Goal: Transaction & Acquisition: Purchase product/service

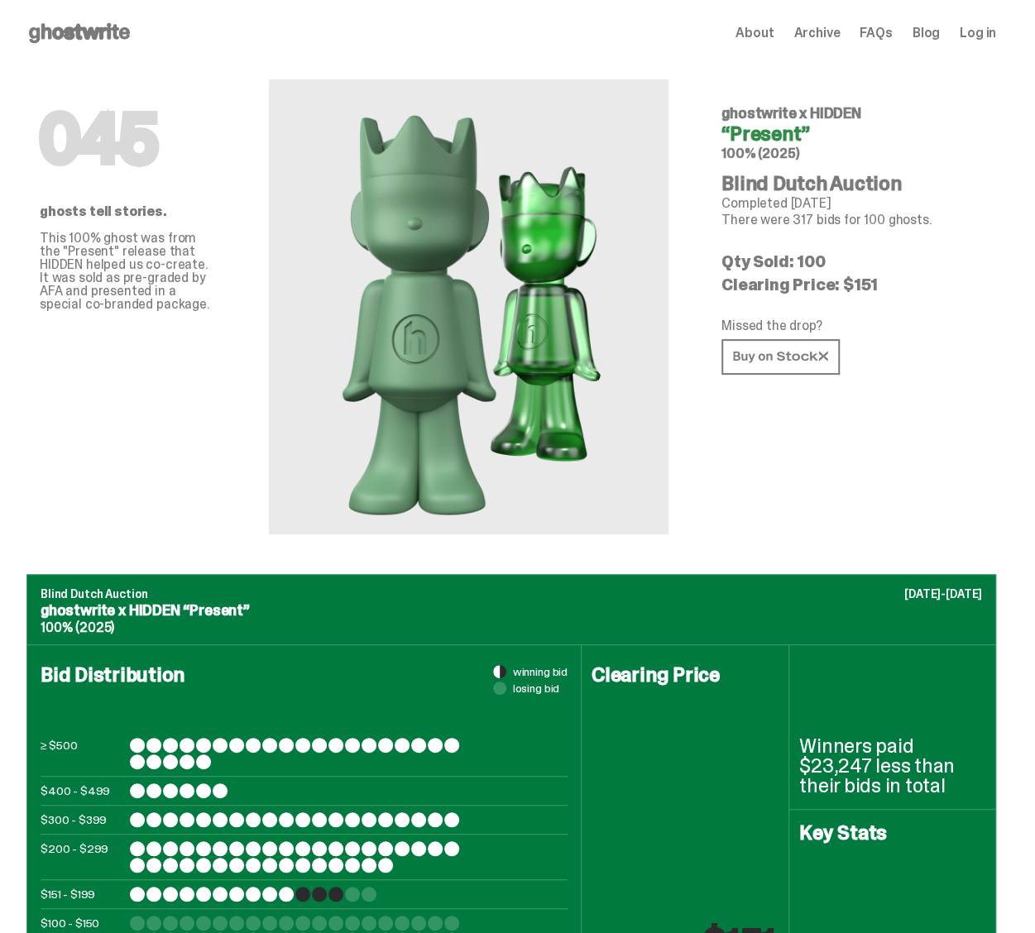
click at [107, 36] on use at bounding box center [79, 33] width 101 height 20
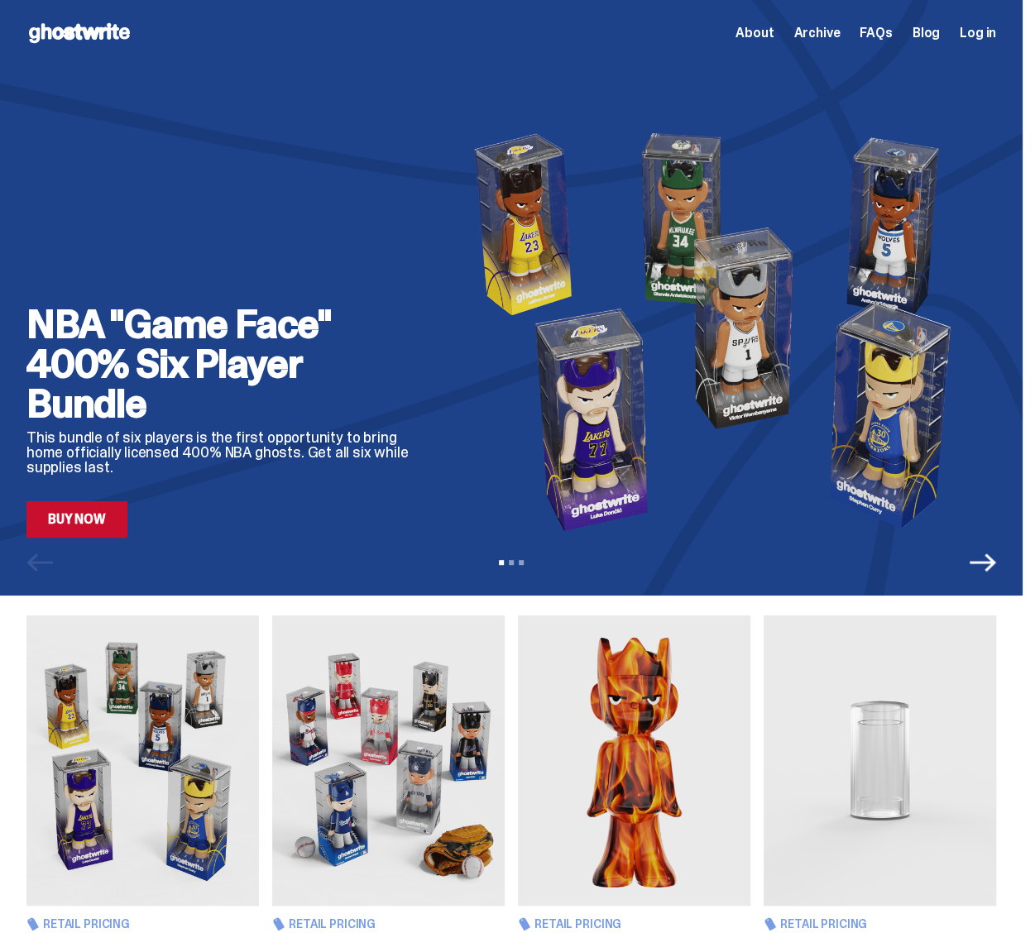
click at [989, 31] on span "Log in" at bounding box center [977, 32] width 36 height 13
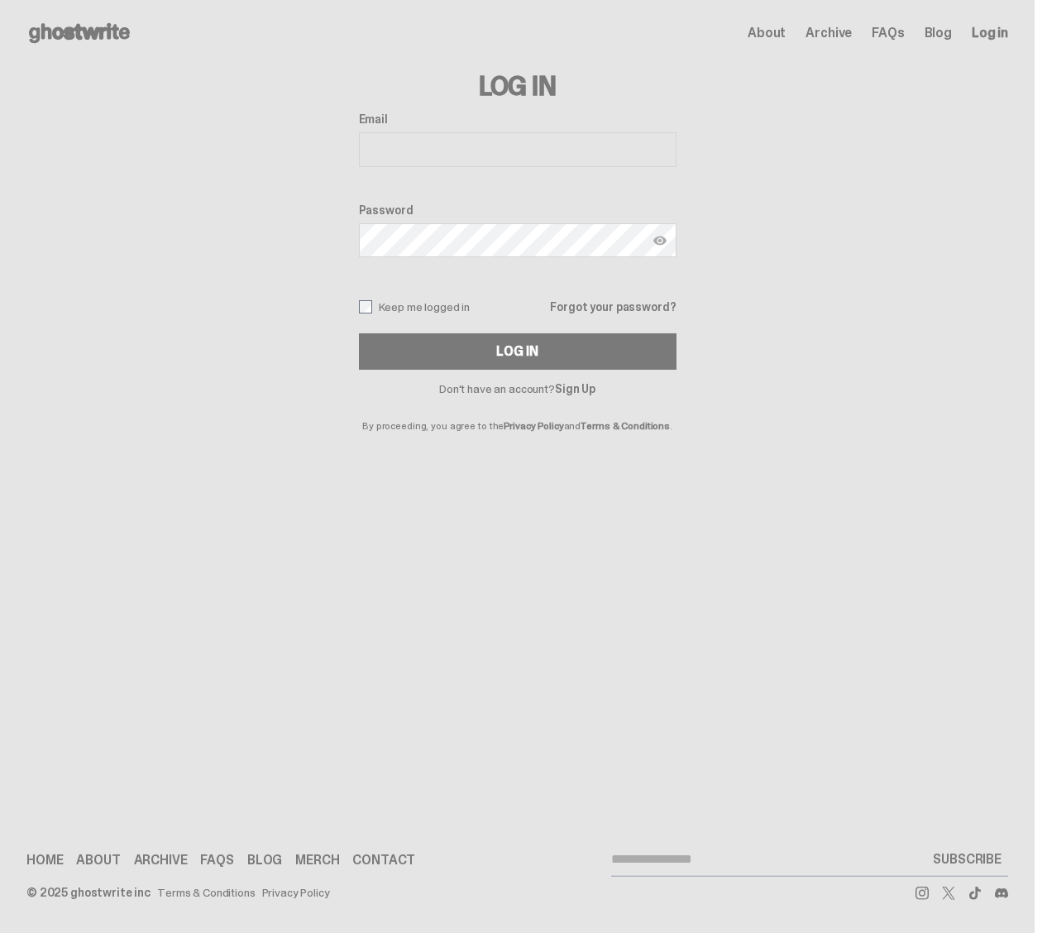
click at [442, 143] on input "Email" at bounding box center [518, 149] width 318 height 35
type input "**********"
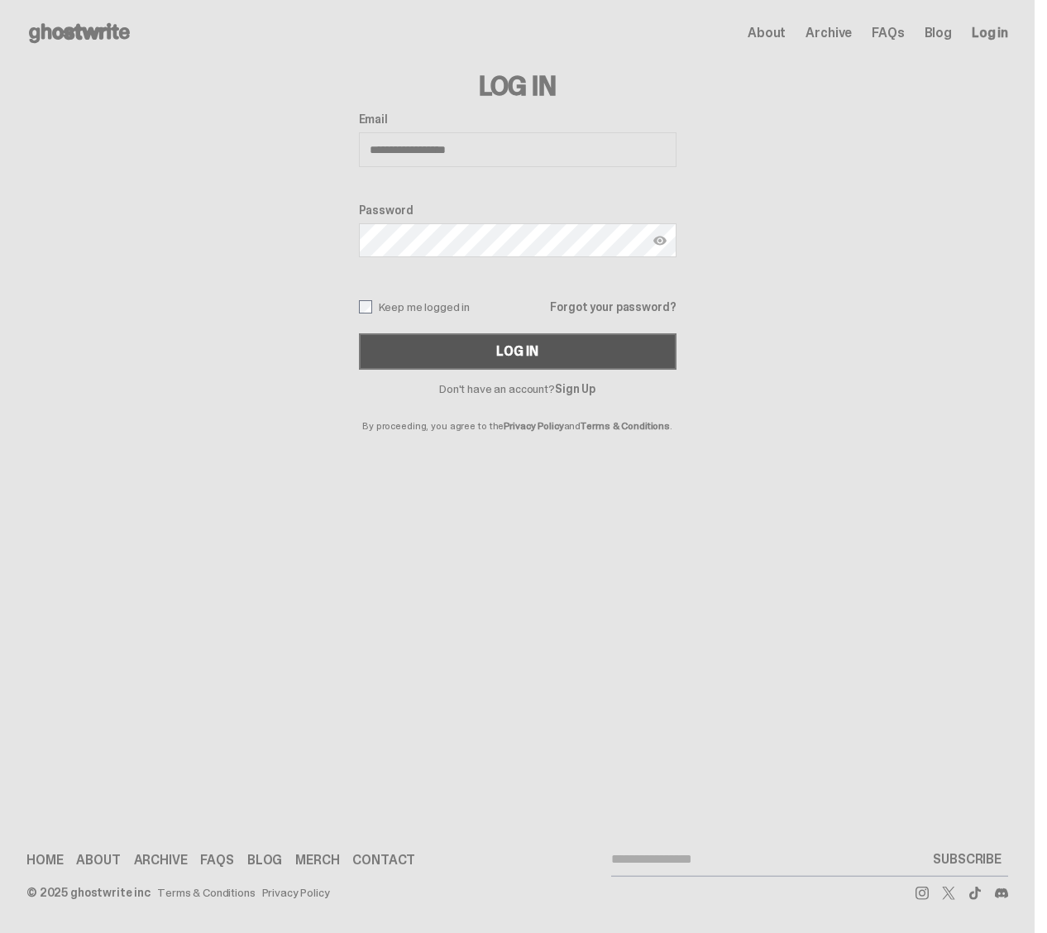
click at [395, 333] on div "**********" at bounding box center [518, 240] width 318 height 257
drag, startPoint x: 395, startPoint y: 338, endPoint x: 390, endPoint y: 351, distance: 14.1
click at [395, 339] on button "Log In" at bounding box center [518, 351] width 318 height 36
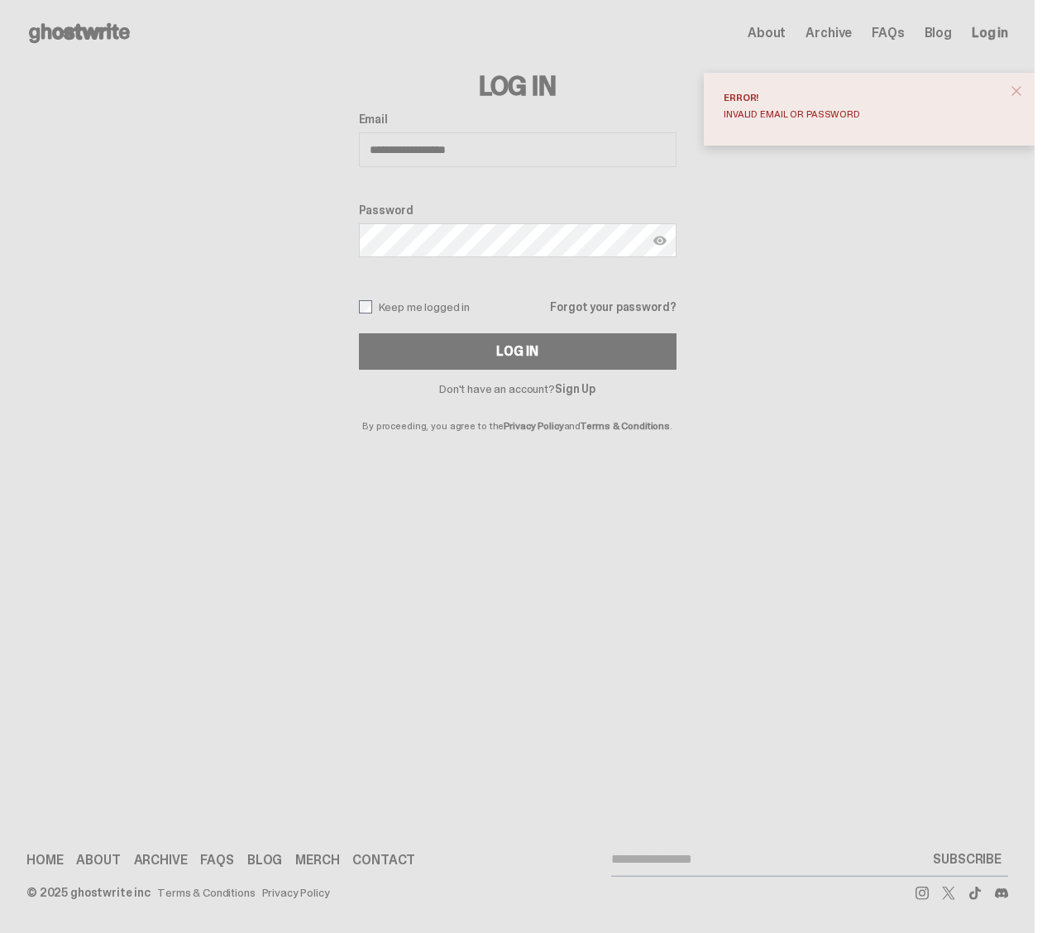
click at [665, 244] on img at bounding box center [659, 240] width 13 height 13
click at [654, 244] on img at bounding box center [659, 240] width 13 height 13
click at [658, 237] on img at bounding box center [659, 240] width 13 height 13
click at [498, 335] on button "Log In" at bounding box center [518, 351] width 318 height 36
click at [1013, 92] on span "close" at bounding box center [1016, 91] width 17 height 17
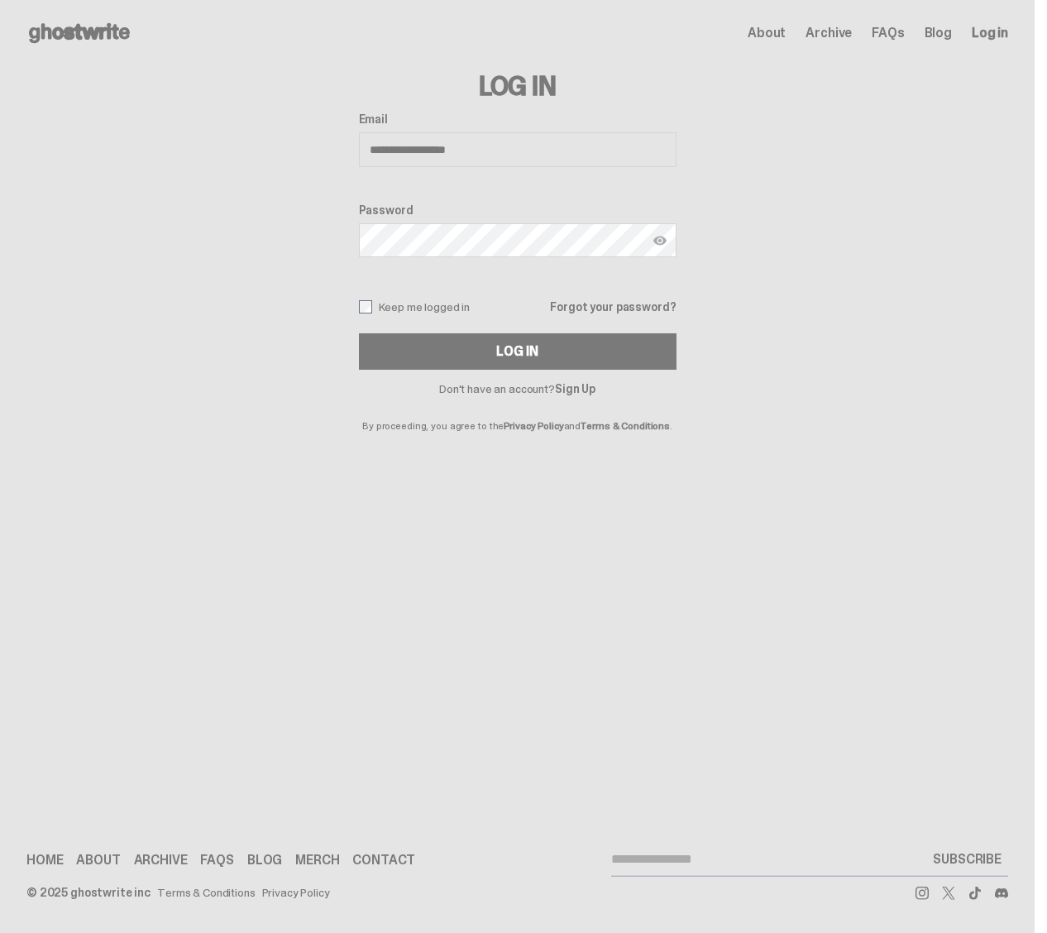
click at [499, 84] on h3 "Log In" at bounding box center [518, 86] width 318 height 26
click at [95, 37] on use at bounding box center [79, 33] width 101 height 20
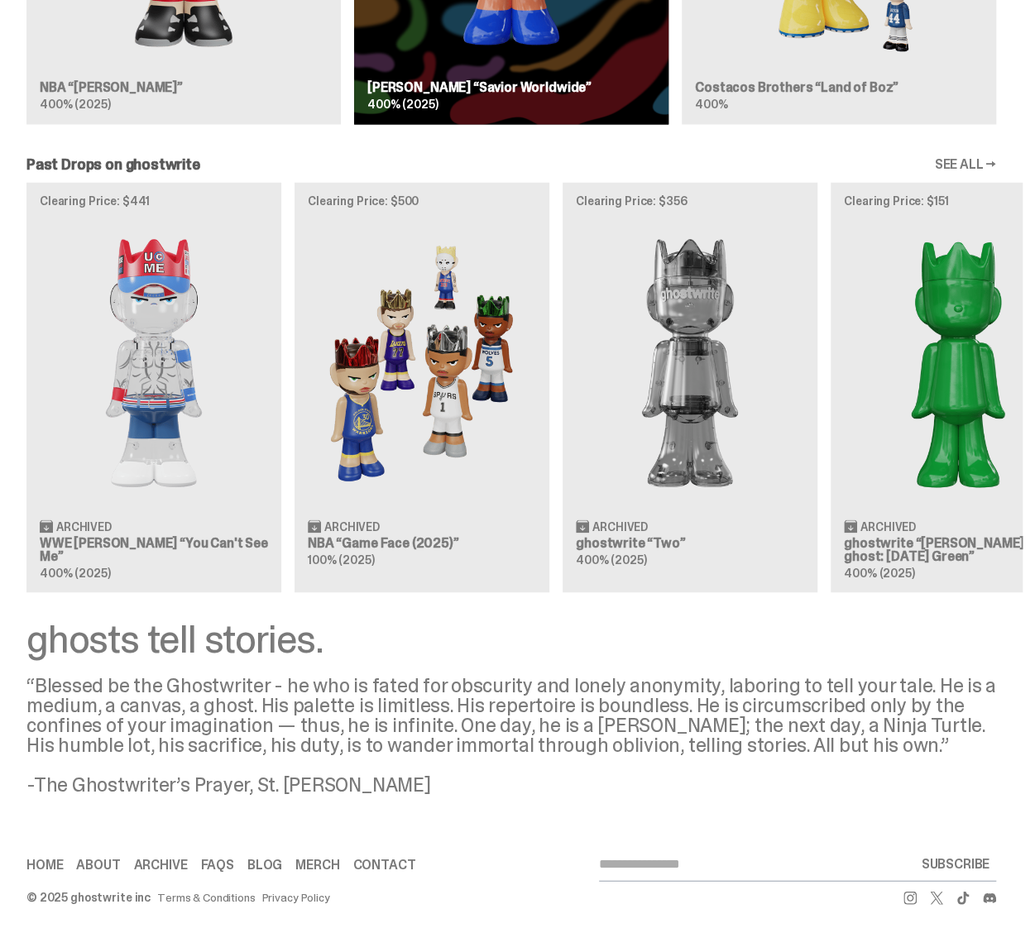
scroll to position [1317, 0]
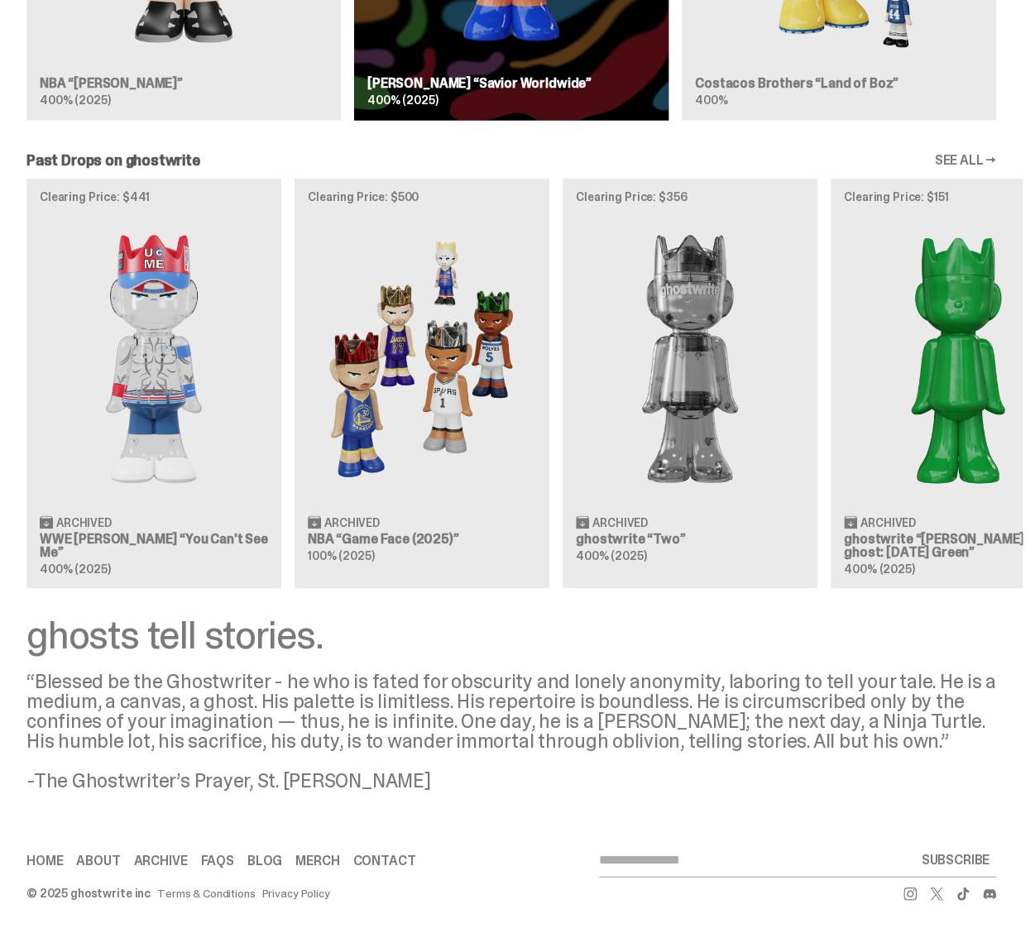
click at [310, 856] on link "Merch" at bounding box center [317, 859] width 44 height 13
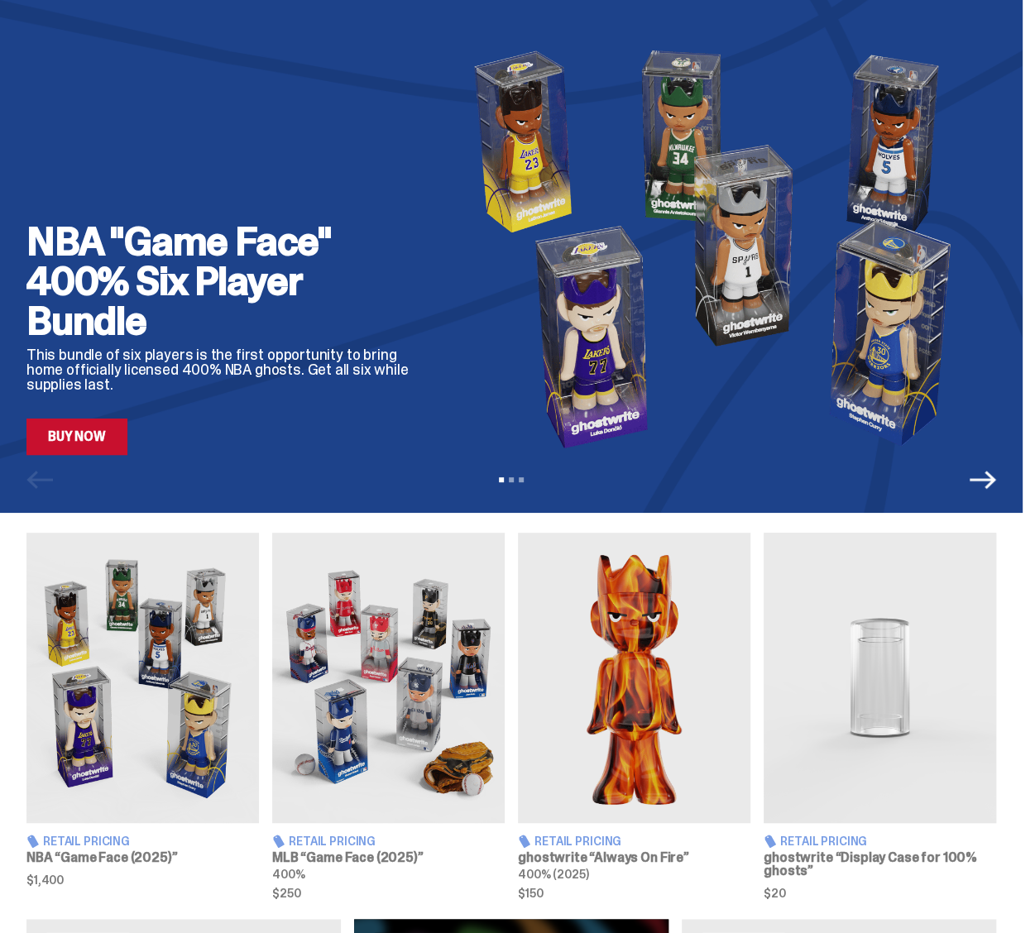
scroll to position [77, 0]
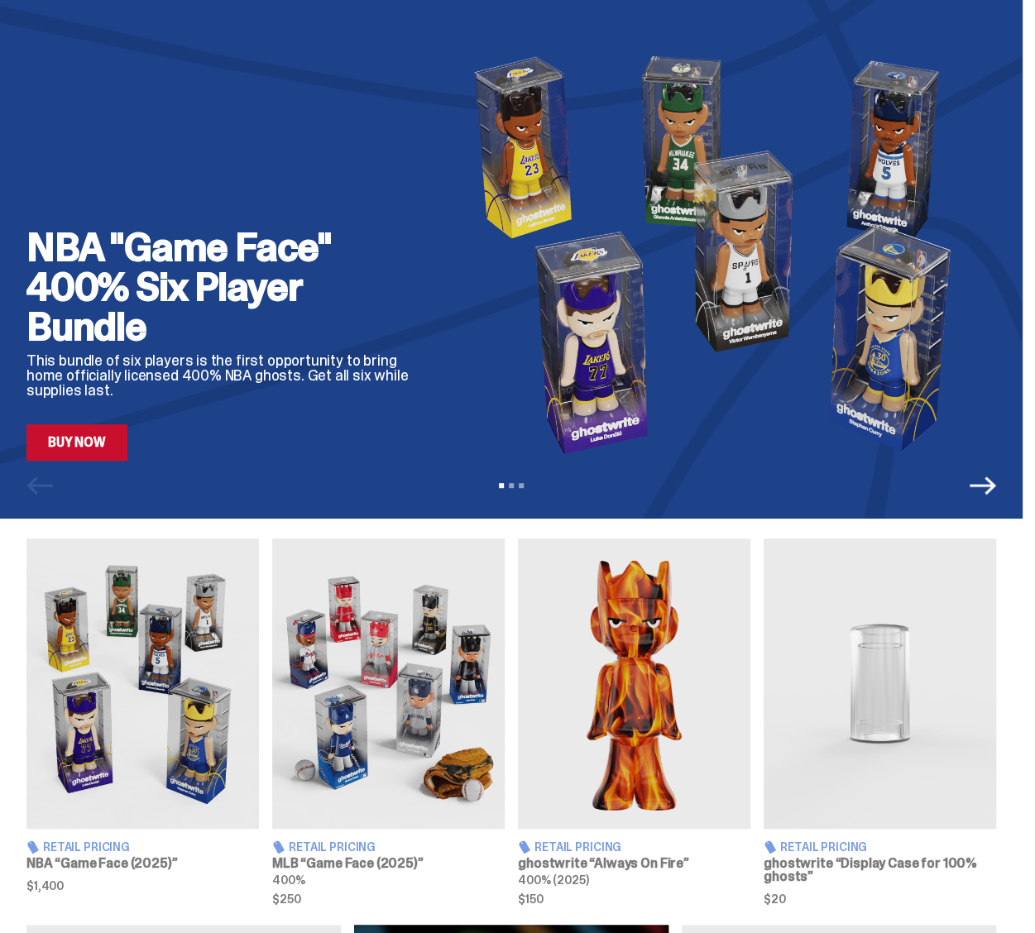
click at [982, 485] on icon "Next" at bounding box center [982, 485] width 26 height 18
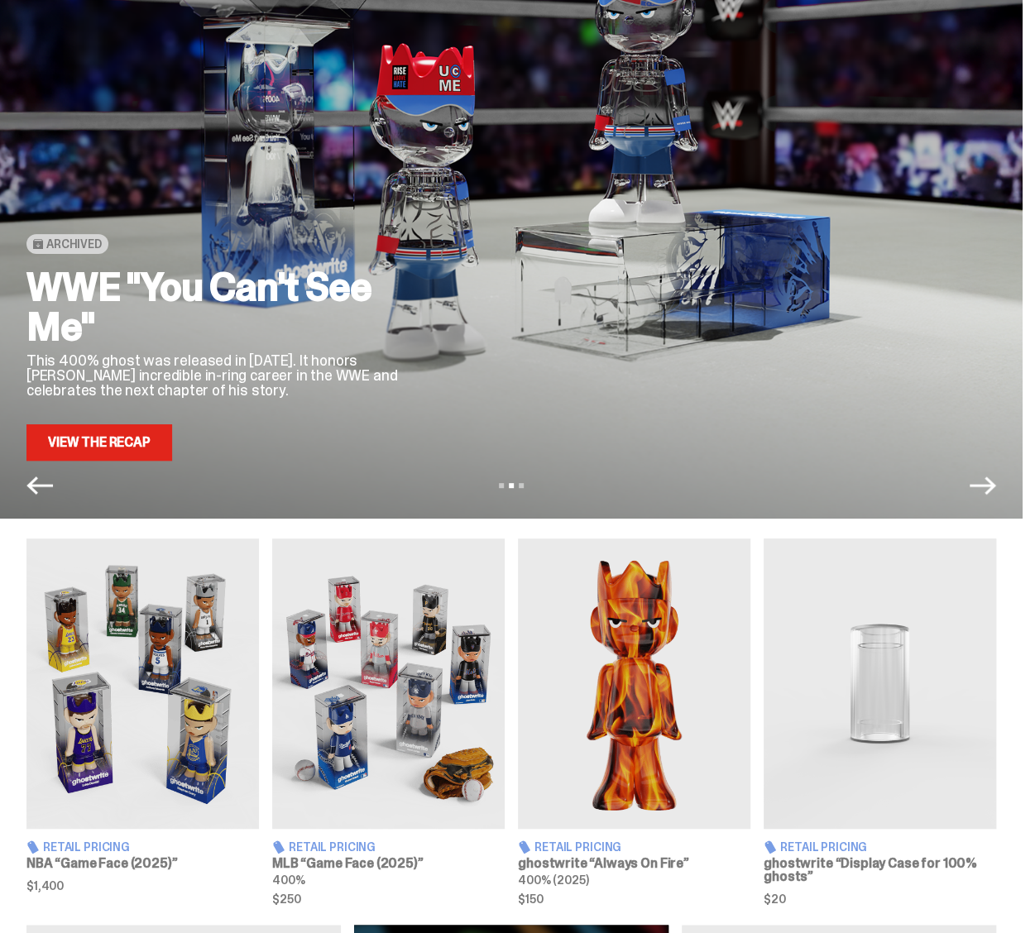
click at [987, 484] on icon "Next" at bounding box center [982, 485] width 26 height 18
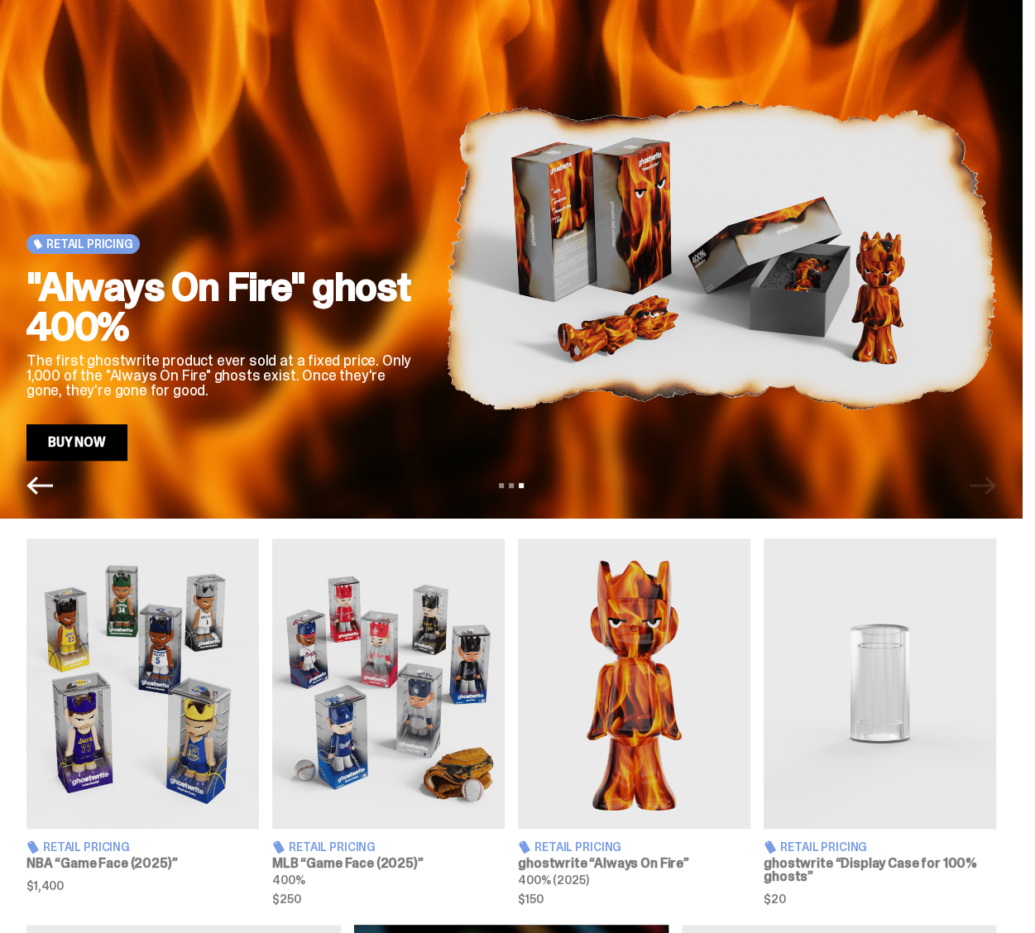
click at [987, 484] on div "View slide 1 View slide 2 View slide 3" at bounding box center [511, 485] width 1022 height 26
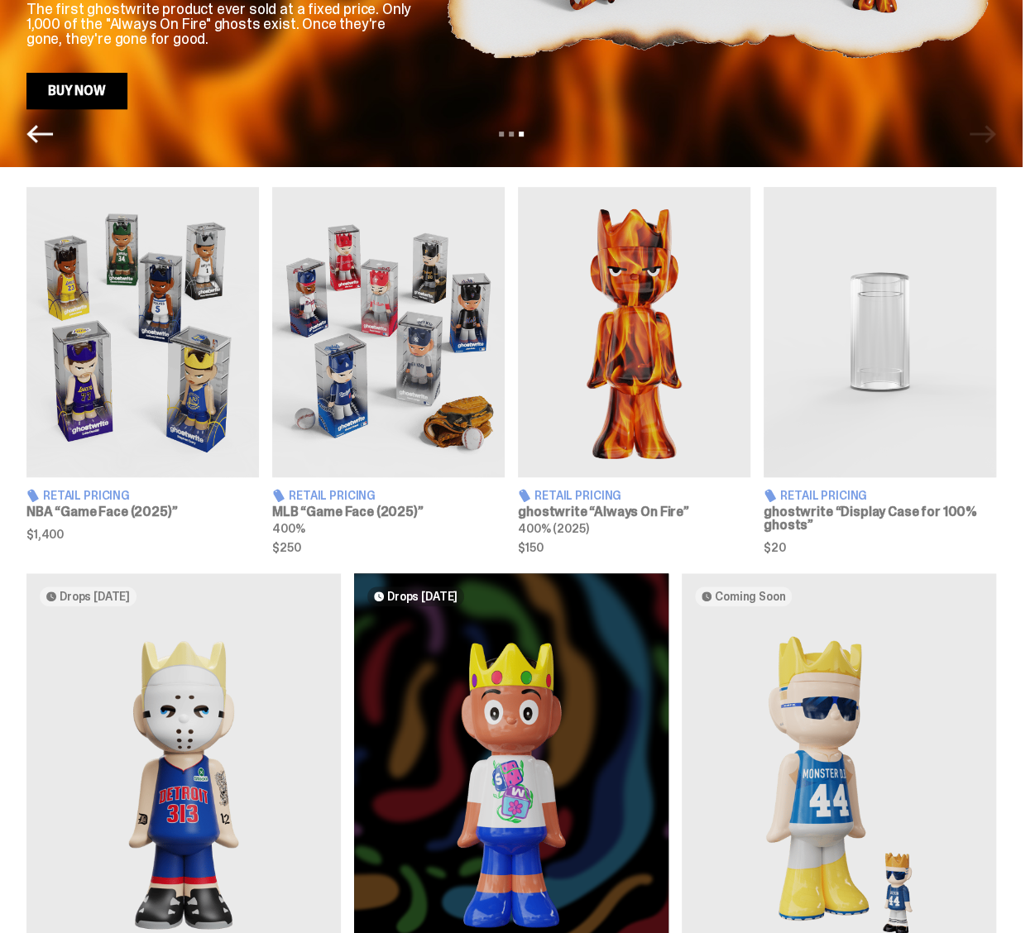
scroll to position [331, 0]
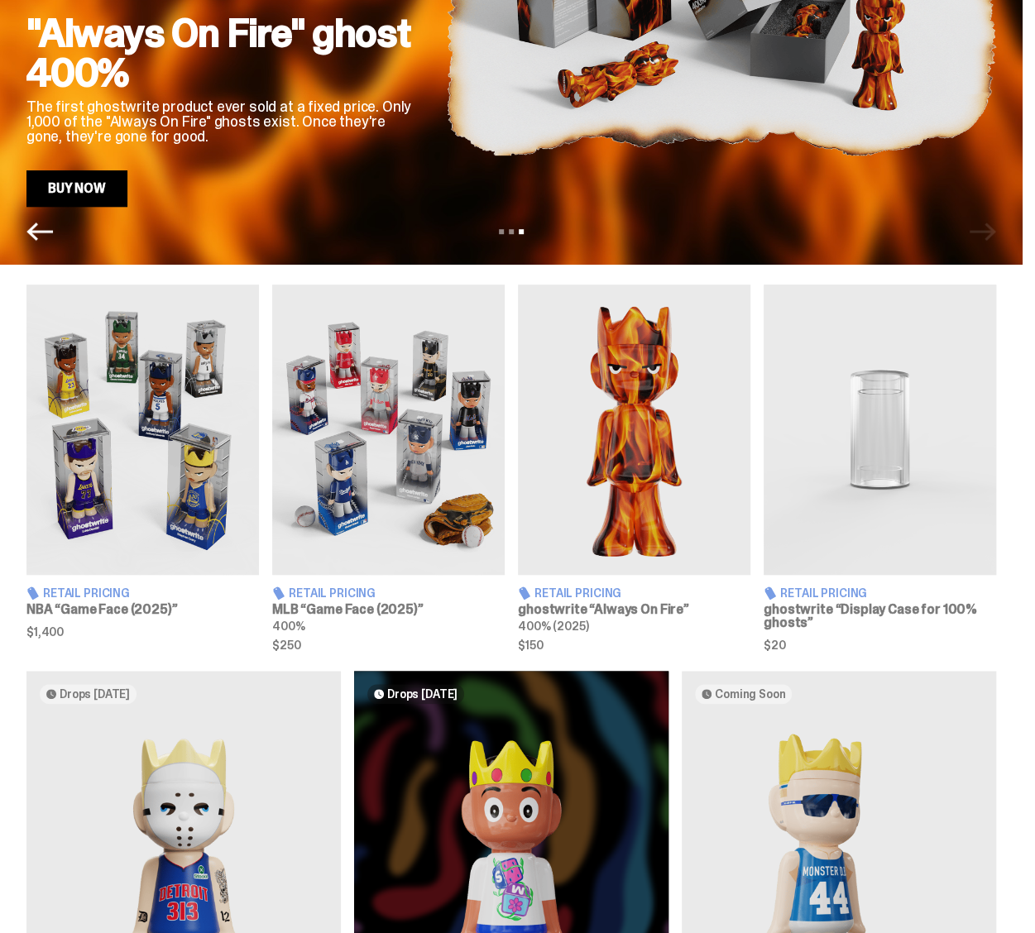
click at [114, 399] on img at bounding box center [142, 429] width 232 height 290
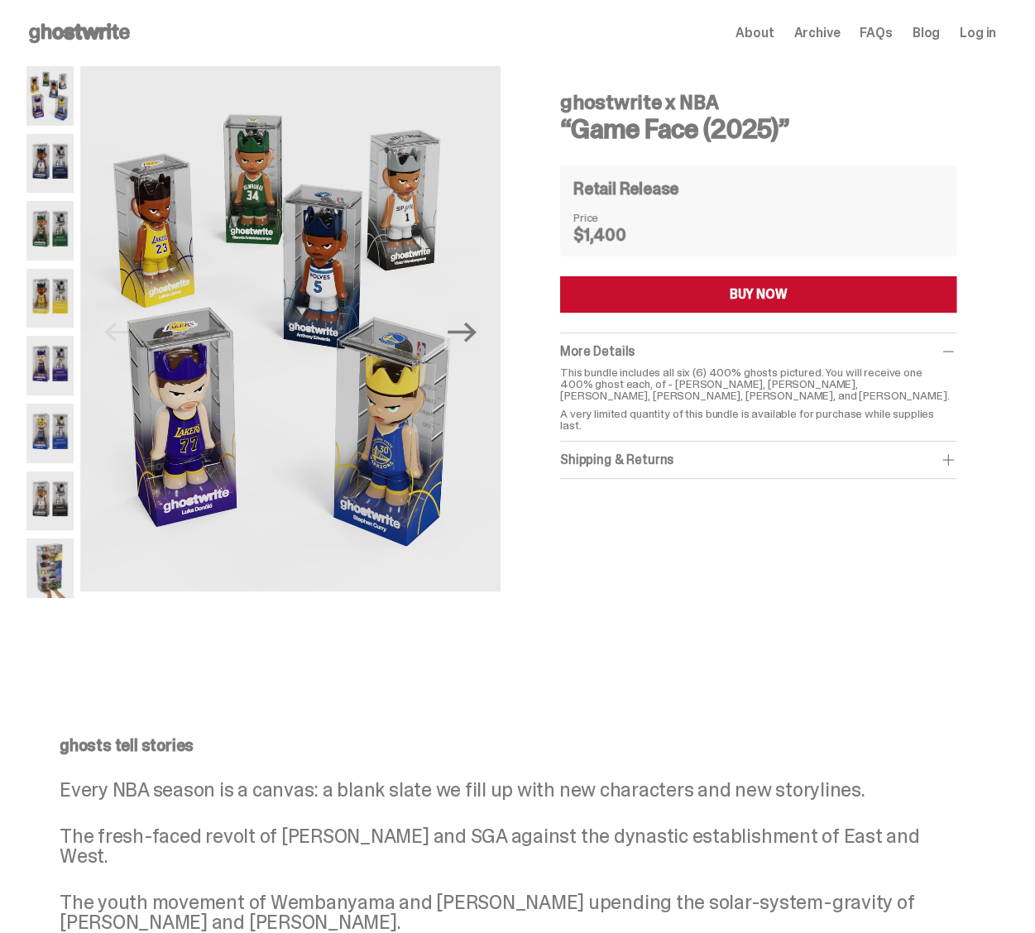
click at [719, 386] on p "This bundle includes all six (6) 400% ghosts pictured. You will receive one 400…" at bounding box center [758, 383] width 396 height 35
click at [949, 452] on div "Shipping & Returns" at bounding box center [758, 460] width 396 height 17
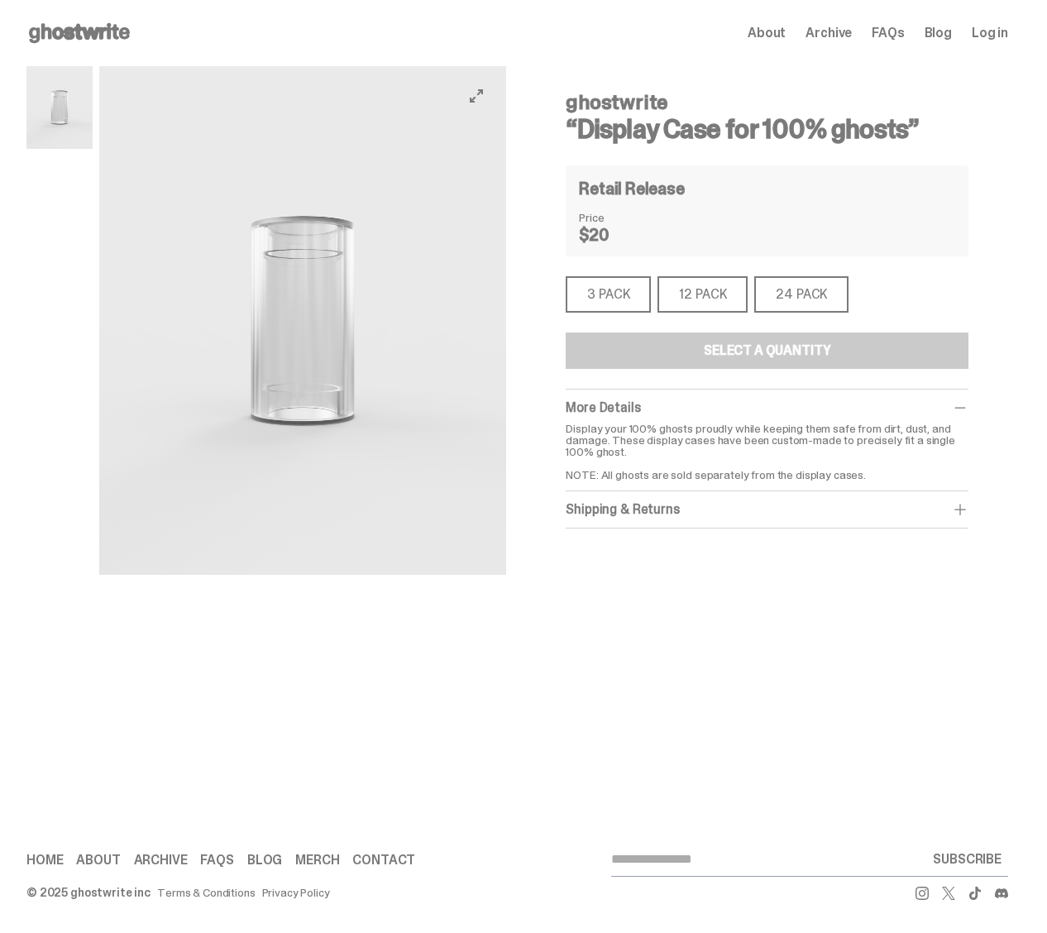
click at [705, 275] on div "ghostwrite “Display Case for 100% ghosts” Retail Release Price $20 3 PACK 3 PAC…" at bounding box center [767, 303] width 403 height 449
click at [708, 282] on div "12 PACK" at bounding box center [702, 294] width 90 height 36
